Goal: Communication & Community: Ask a question

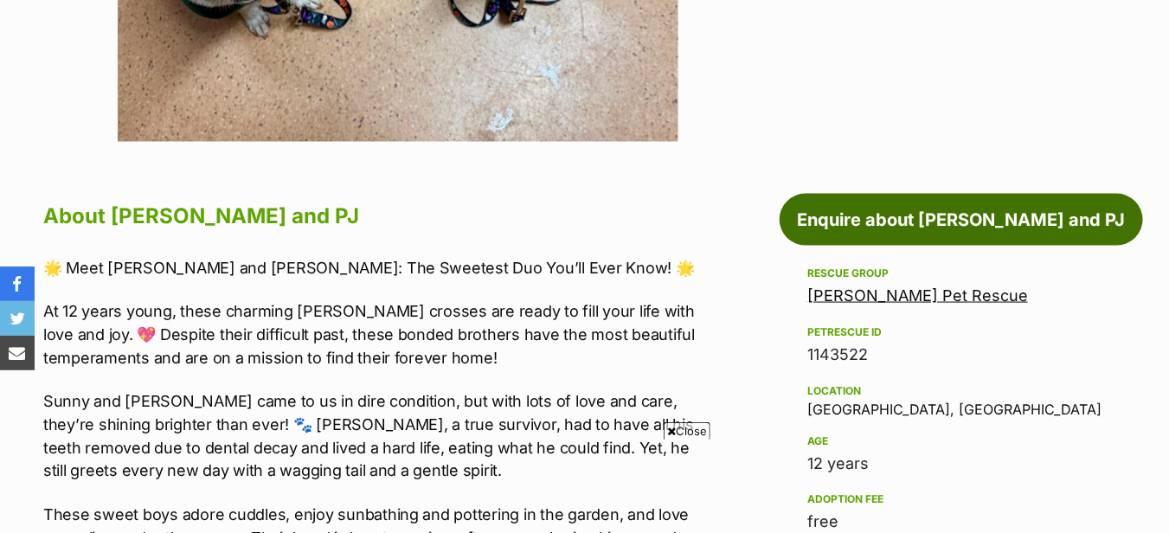
click at [898, 231] on link "Enquire about [PERSON_NAME] and PJ" at bounding box center [961, 220] width 363 height 52
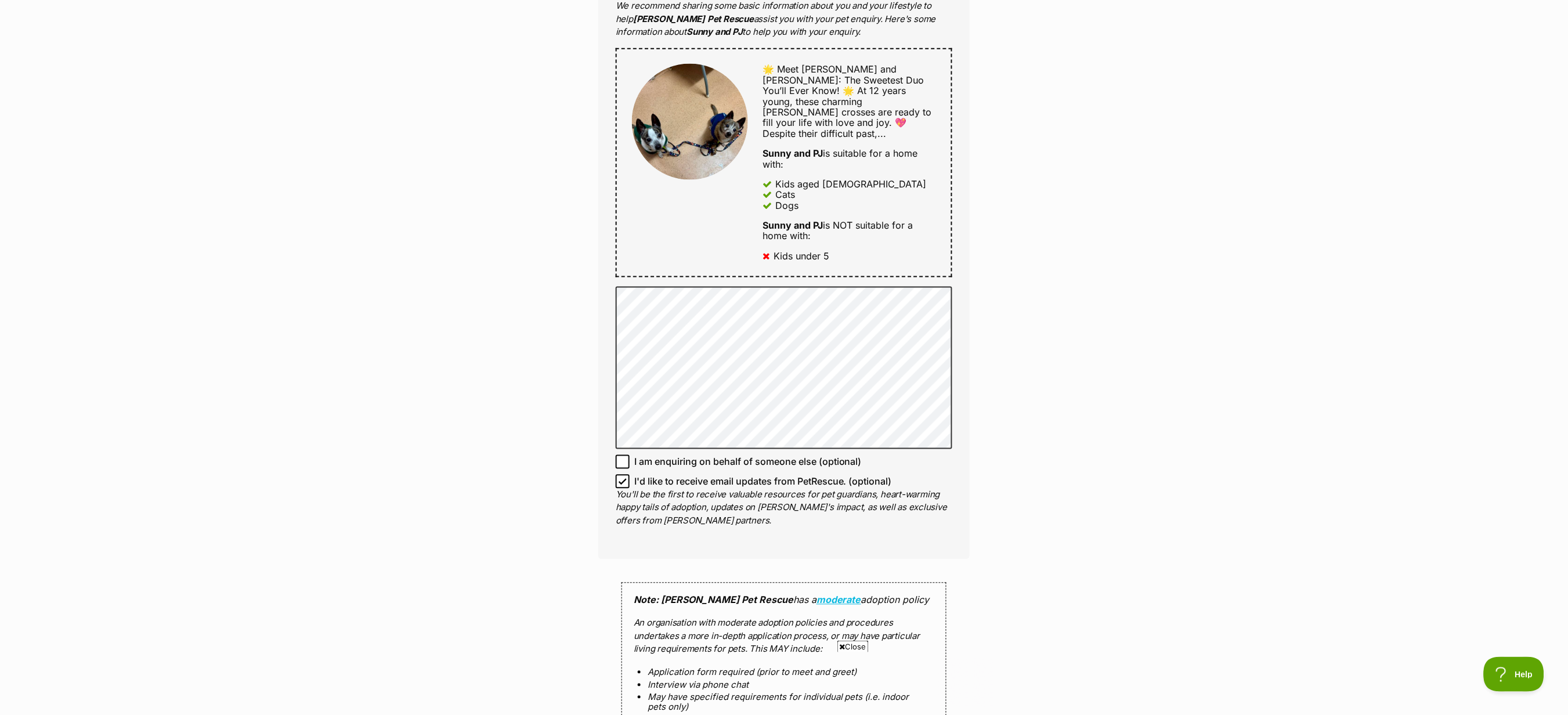
click at [651, 357] on span "I'd like to receive email updates from PetRescue. (optional)" at bounding box center [763, 482] width 258 height 14
click at [630, 357] on input "I'd like to receive email updates from PetRescue. (optional)" at bounding box center [622, 482] width 14 height 14
checkbox input "false"
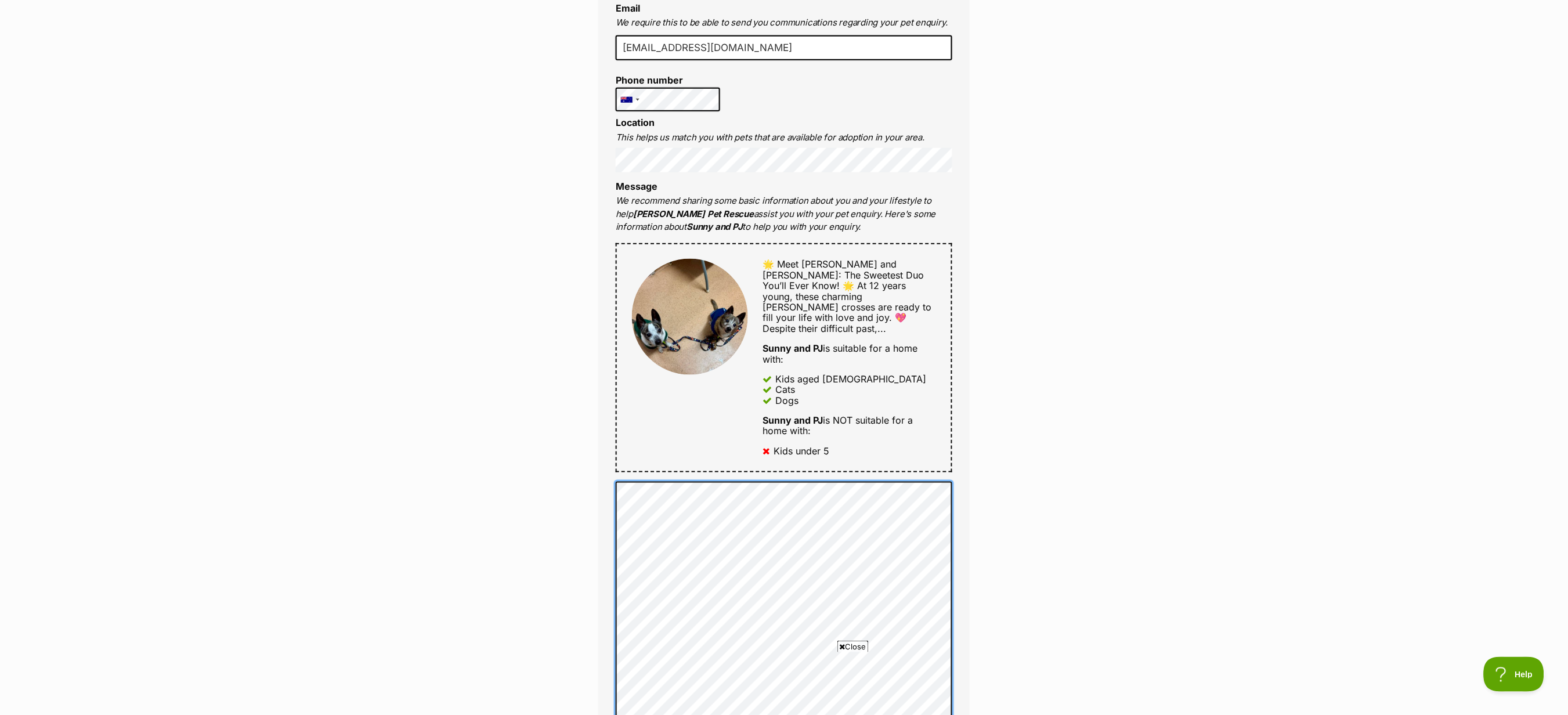
scroll to position [232, 0]
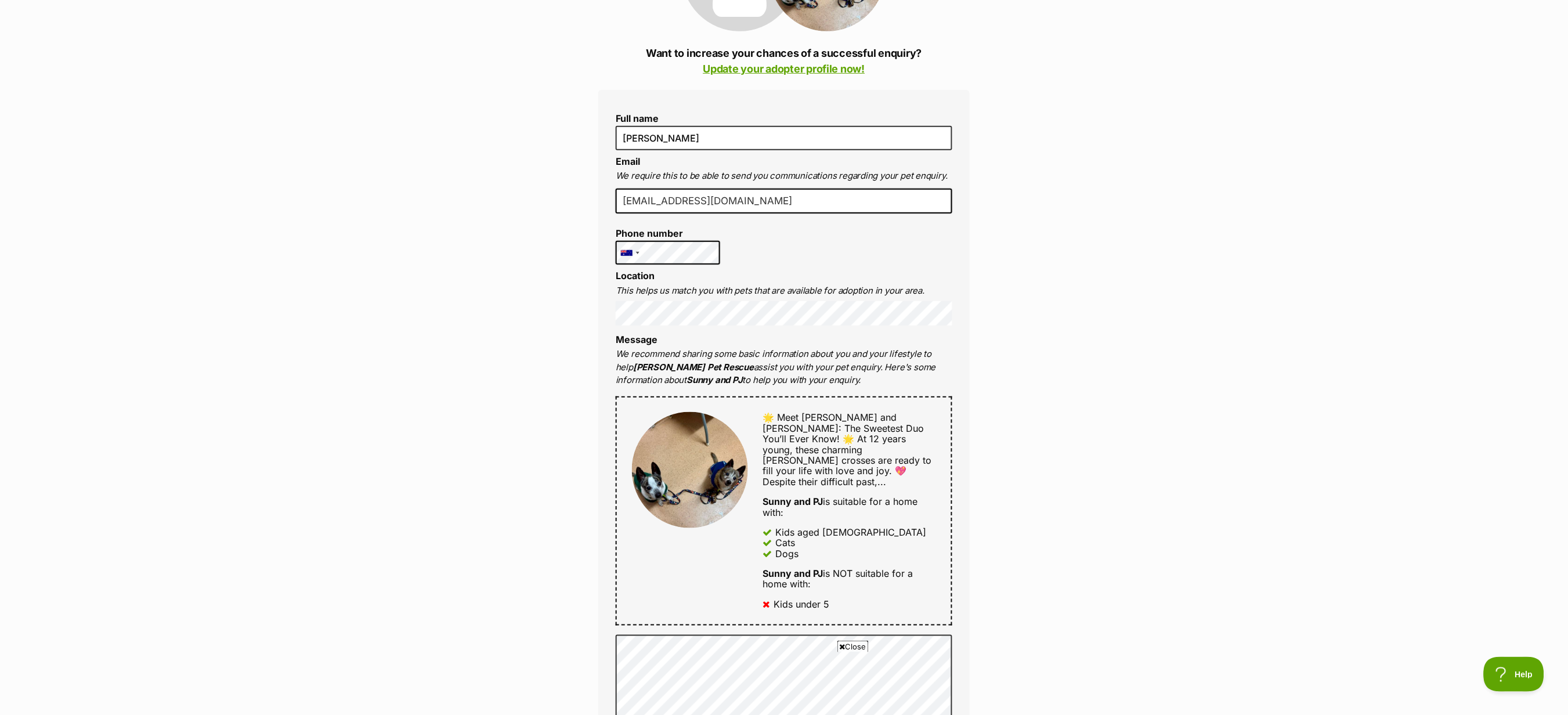
click at [783, 357] on div "Enquire about [PERSON_NAME] and PJ Want to increase your chances of a successfu…" at bounding box center [784, 729] width 1568 height 1712
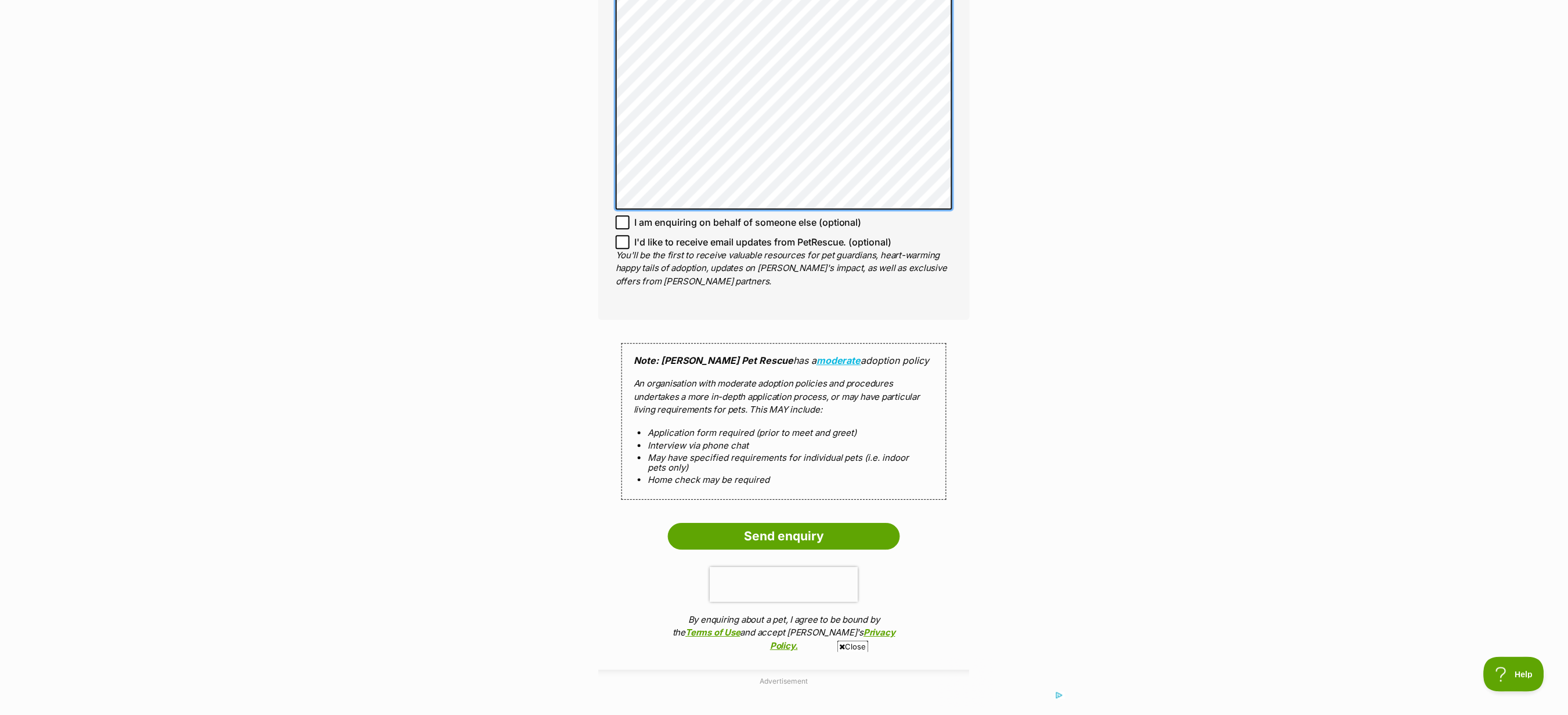
scroll to position [1045, 0]
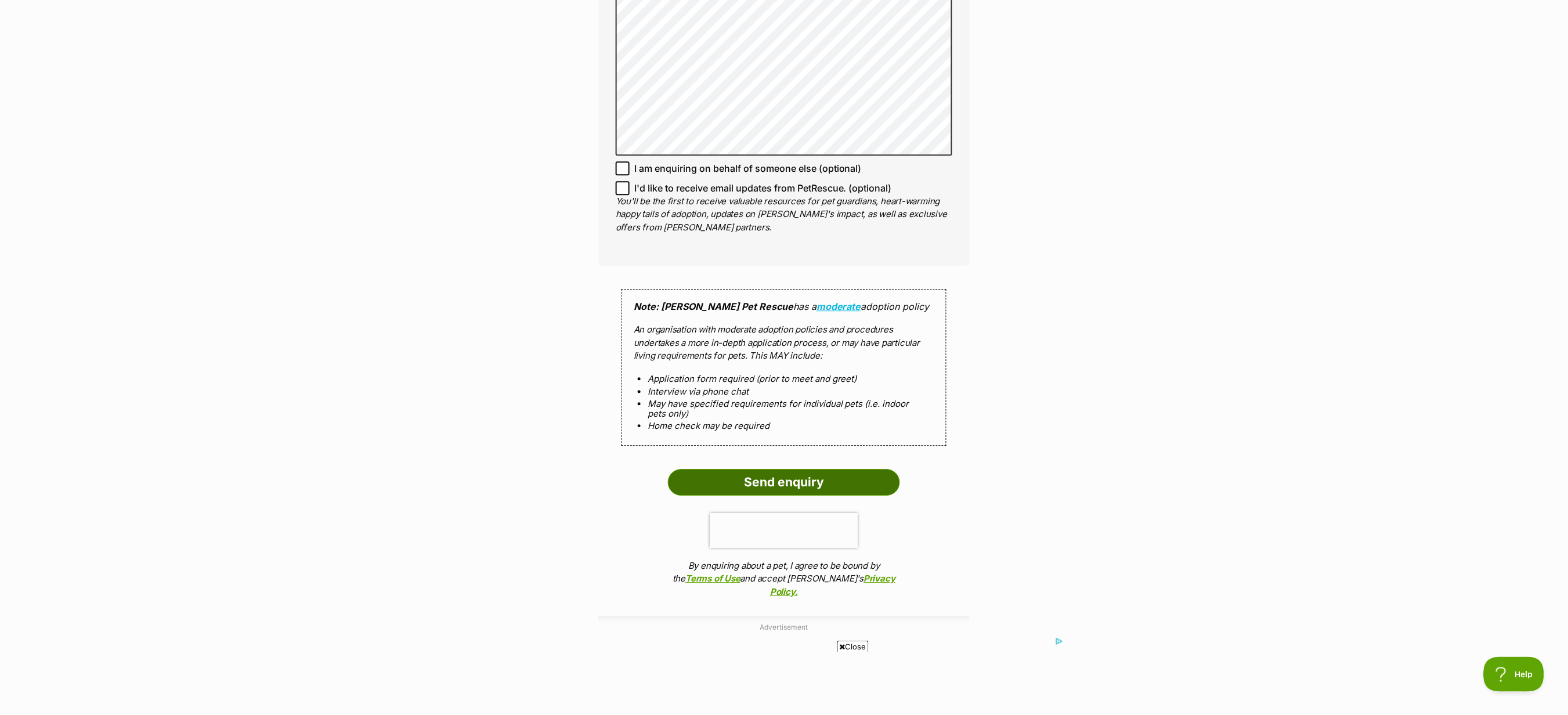
click at [769, 357] on input "Send enquiry" at bounding box center [784, 482] width 232 height 27
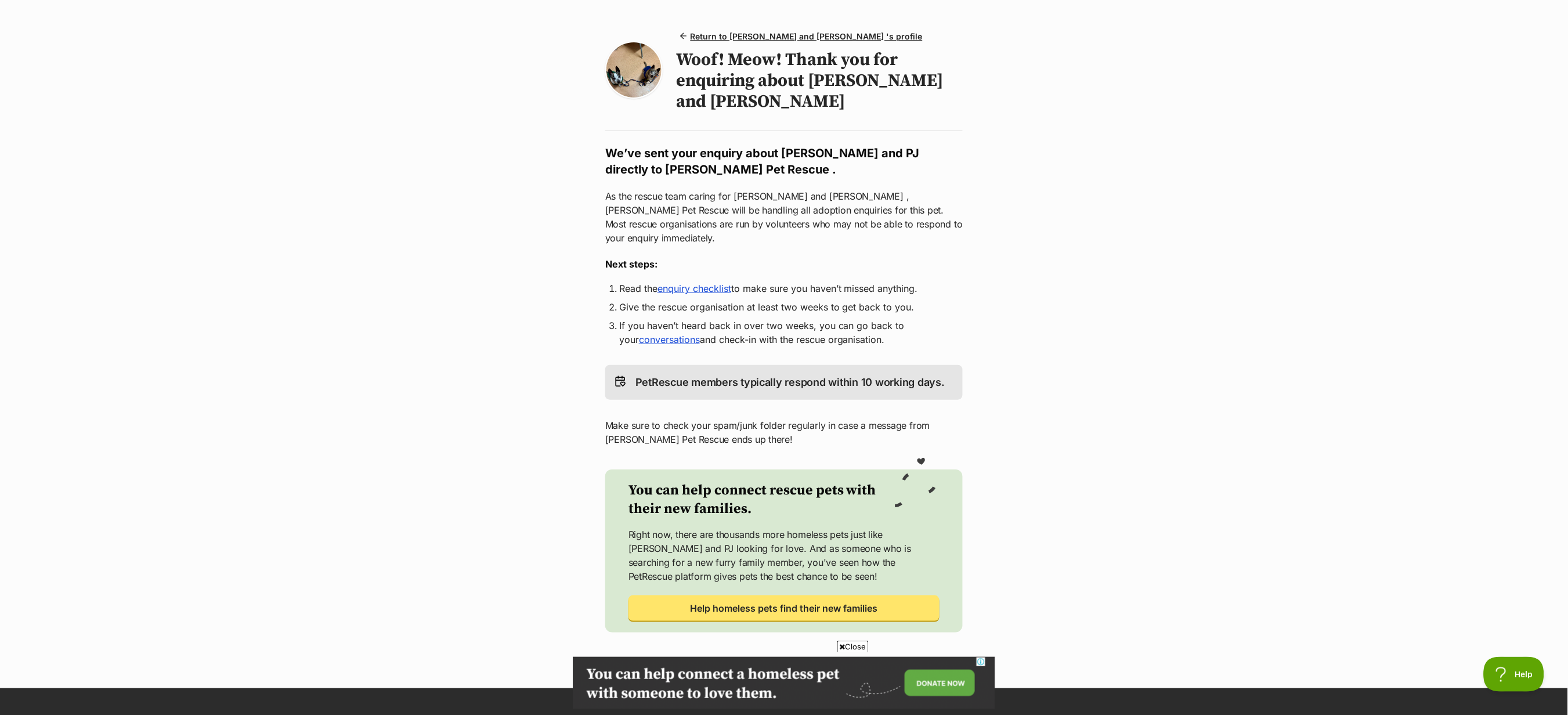
scroll to position [232, 0]
